Goal: Task Accomplishment & Management: Complete application form

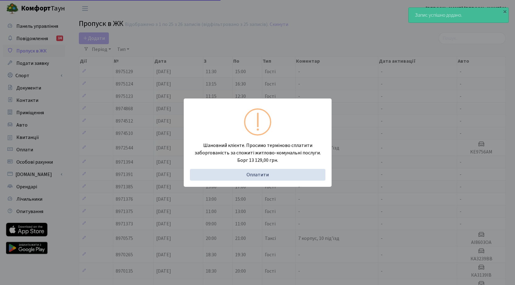
select select "25"
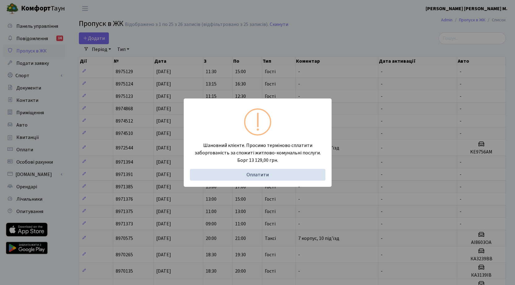
click at [97, 36] on div "Шановний клієнте. Просимо терміново сплатити заборгованість за спожиті житлово-…" at bounding box center [257, 142] width 515 height 285
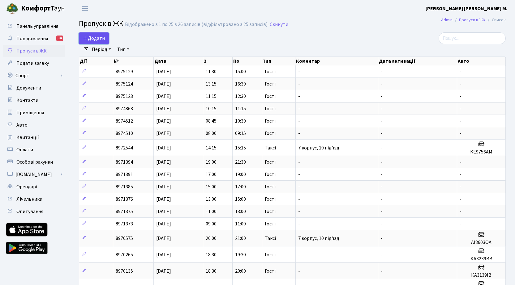
click at [104, 41] on span "Додати" at bounding box center [94, 38] width 22 height 7
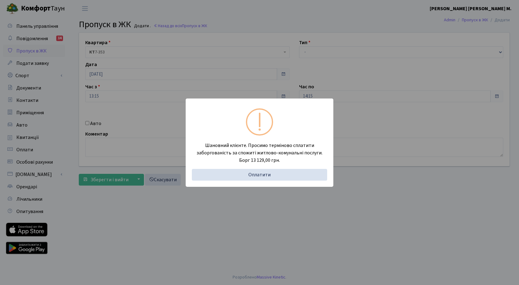
click at [134, 104] on div "Шановний клієнте. Просимо терміново сплатити заборгованість за спожиті житлово-…" at bounding box center [259, 142] width 519 height 285
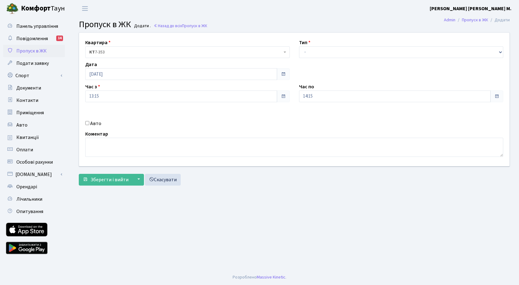
click at [116, 89] on div "Час з 13:15" at bounding box center [188, 92] width 214 height 19
click at [326, 51] on select "- Доставка Таксі Гості Сервіс" at bounding box center [401, 52] width 205 height 12
select select "3"
click at [299, 46] on select "- Доставка Таксі Гості Сервіс" at bounding box center [401, 52] width 205 height 12
click at [113, 177] on span "Зберегти і вийти" at bounding box center [110, 180] width 38 height 7
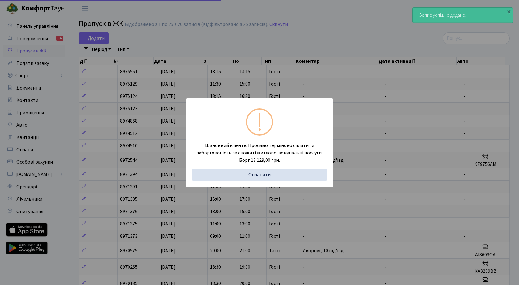
select select "25"
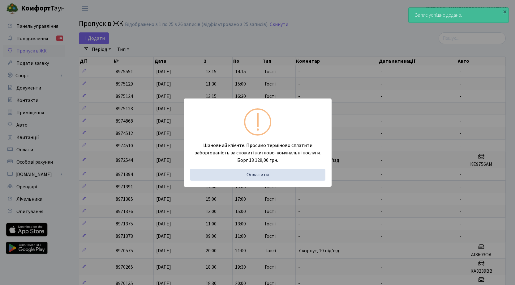
click at [190, 35] on div "Шановний клієнте. Просимо терміново сплатити заборгованість за спожиті житлово-…" at bounding box center [257, 142] width 515 height 285
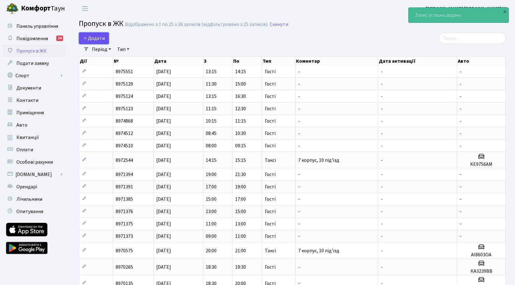
click at [98, 39] on span "Додати" at bounding box center [94, 38] width 22 height 7
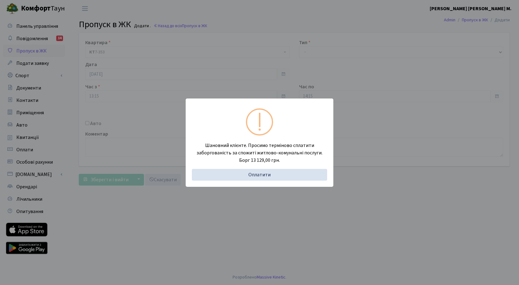
click at [119, 94] on div "Шановний клієнте. Просимо терміново сплатити заборгованість за спожиті житлово-…" at bounding box center [259, 142] width 519 height 285
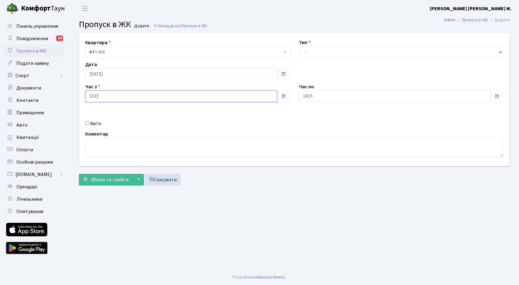
click at [116, 98] on input "13:15" at bounding box center [181, 97] width 192 height 12
click at [154, 118] on icon at bounding box center [156, 117] width 17 height 17
type input "13:30"
click at [341, 97] on input "14:15" at bounding box center [395, 97] width 192 height 12
drag, startPoint x: 319, startPoint y: 119, endPoint x: 320, endPoint y: 116, distance: 3.2
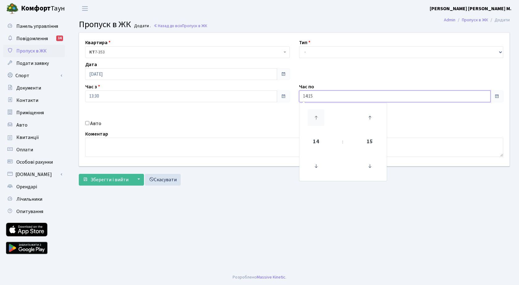
click at [319, 118] on icon at bounding box center [316, 117] width 17 height 17
click at [320, 117] on icon at bounding box center [316, 117] width 17 height 17
type input "16:15"
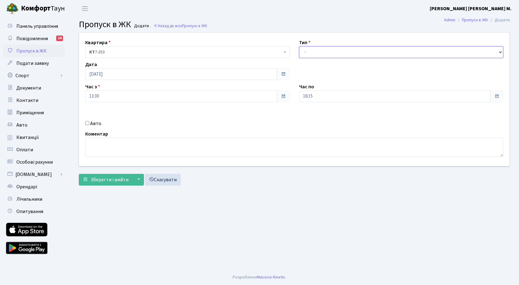
click at [337, 51] on select "- Доставка Таксі Гості Сервіс" at bounding box center [401, 52] width 205 height 12
select select "3"
click at [299, 46] on select "- Доставка Таксі Гості Сервіс" at bounding box center [401, 52] width 205 height 12
drag, startPoint x: 92, startPoint y: 178, endPoint x: 97, endPoint y: 175, distance: 6.4
click at [92, 178] on span "Зберегти і вийти" at bounding box center [110, 180] width 38 height 7
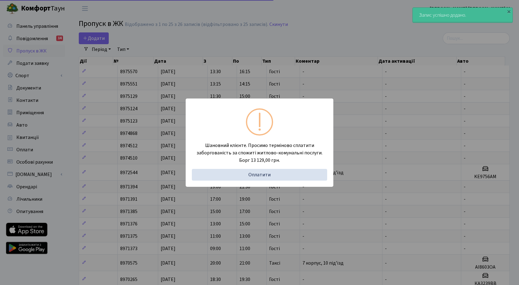
select select "25"
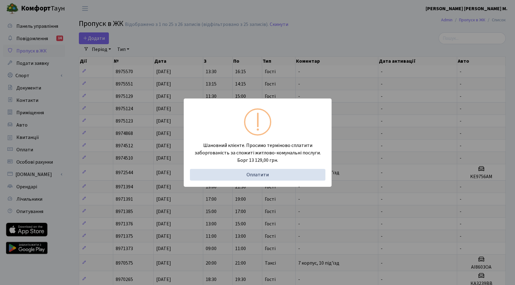
click at [98, 37] on div "Шановний клієнте. Просимо терміново сплатити заборгованість за спожиті житлово-…" at bounding box center [257, 142] width 515 height 285
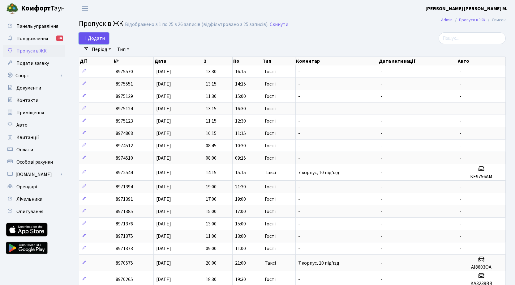
click at [96, 40] on span "Додати" at bounding box center [94, 38] width 22 height 7
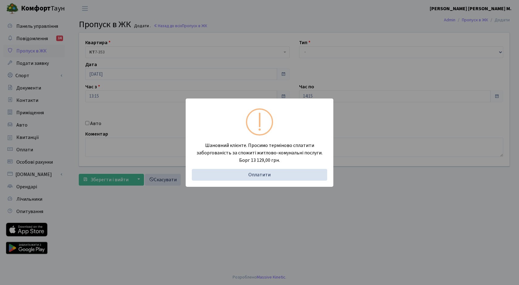
click at [137, 121] on div "Шановний клієнте. Просимо терміново сплатити заборгованість за спожиті житлово-…" at bounding box center [259, 142] width 519 height 285
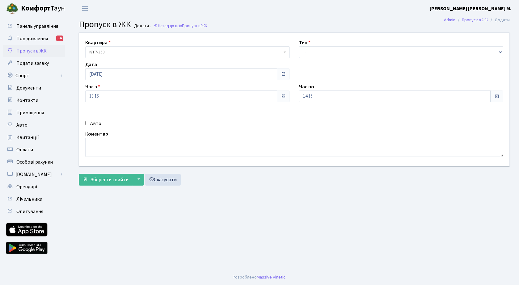
click at [95, 123] on label "Авто" at bounding box center [95, 123] width 11 height 7
click at [89, 123] on input "Авто" at bounding box center [87, 123] width 4 height 4
checkbox input "true"
paste input "КА2900КХ"
type input "КА2900КХ"
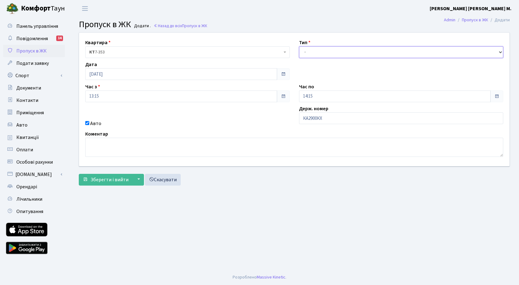
click at [333, 53] on select "- Доставка Таксі Гості Сервіс" at bounding box center [401, 52] width 205 height 12
select select "3"
click at [299, 46] on select "- Доставка Таксі Гості Сервіс" at bounding box center [401, 52] width 205 height 12
click at [198, 100] on input "13:15" at bounding box center [181, 97] width 192 height 12
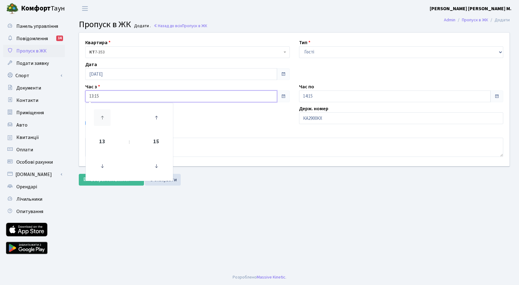
click at [103, 120] on icon at bounding box center [102, 117] width 17 height 17
type input "14:15"
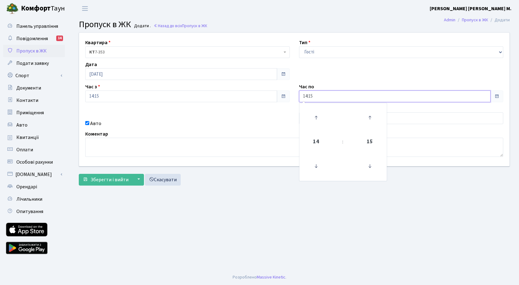
click at [329, 97] on input "14:15" at bounding box center [395, 97] width 192 height 12
click at [319, 117] on icon at bounding box center [316, 117] width 17 height 17
type input "15:15"
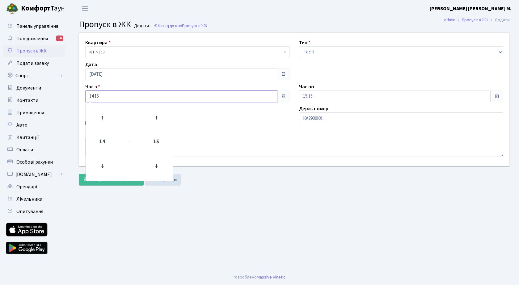
drag, startPoint x: 179, startPoint y: 96, endPoint x: 186, endPoint y: 100, distance: 8.6
click at [179, 96] on input "14:15" at bounding box center [181, 97] width 192 height 12
click at [158, 119] on icon at bounding box center [156, 117] width 17 height 17
type input "14:30"
click at [235, 193] on main "Admin Пропуск в ЖК Додати Пропуск в ЖК Додати . Назад до всіх Пропуск в ЖК Квар…" at bounding box center [295, 143] width 450 height 253
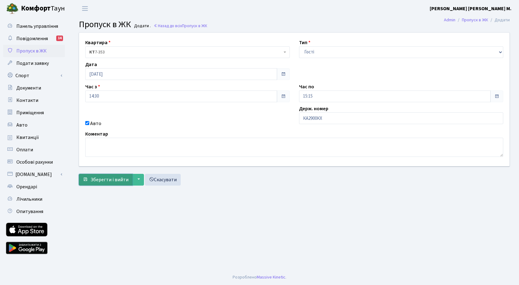
click at [109, 179] on span "Зберегти і вийти" at bounding box center [110, 180] width 38 height 7
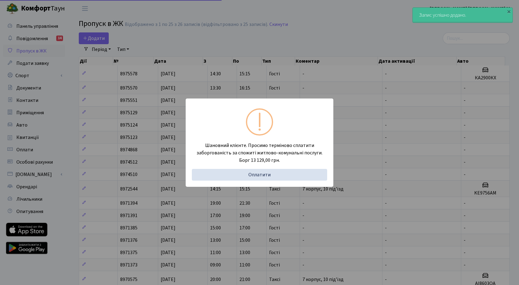
select select "25"
